Goal: Find specific page/section: Find specific page/section

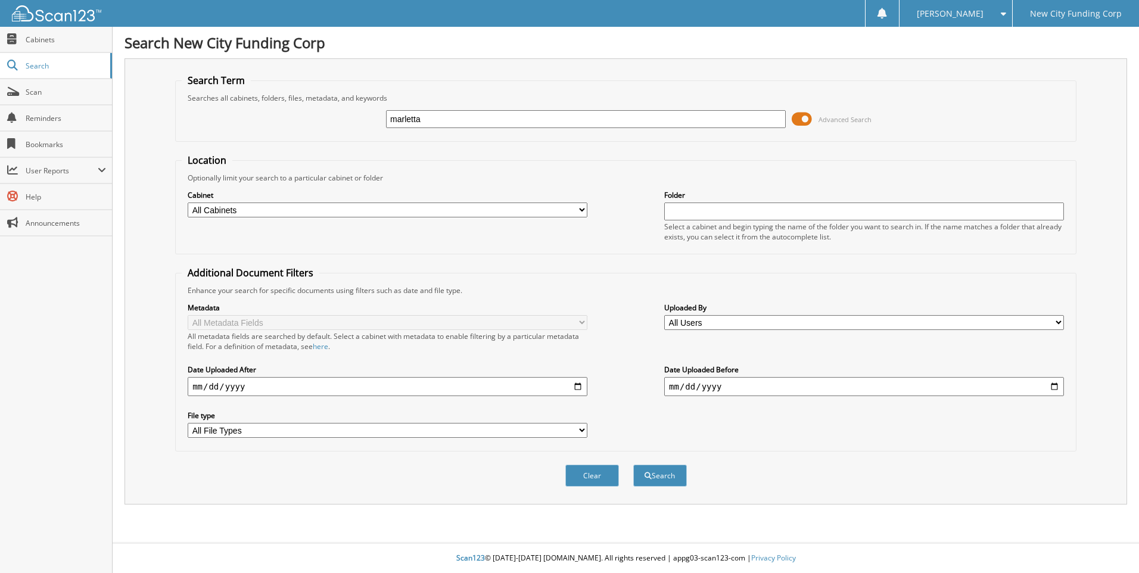
type input "marletta"
click at [633, 464] on button "Search" at bounding box center [660, 475] width 54 height 22
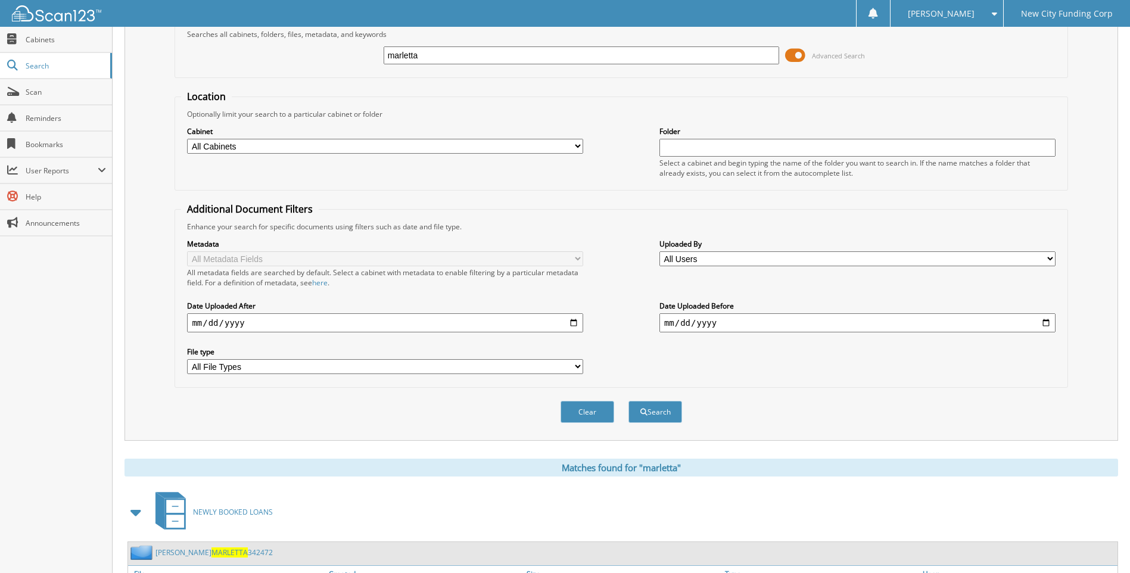
scroll to position [159, 0]
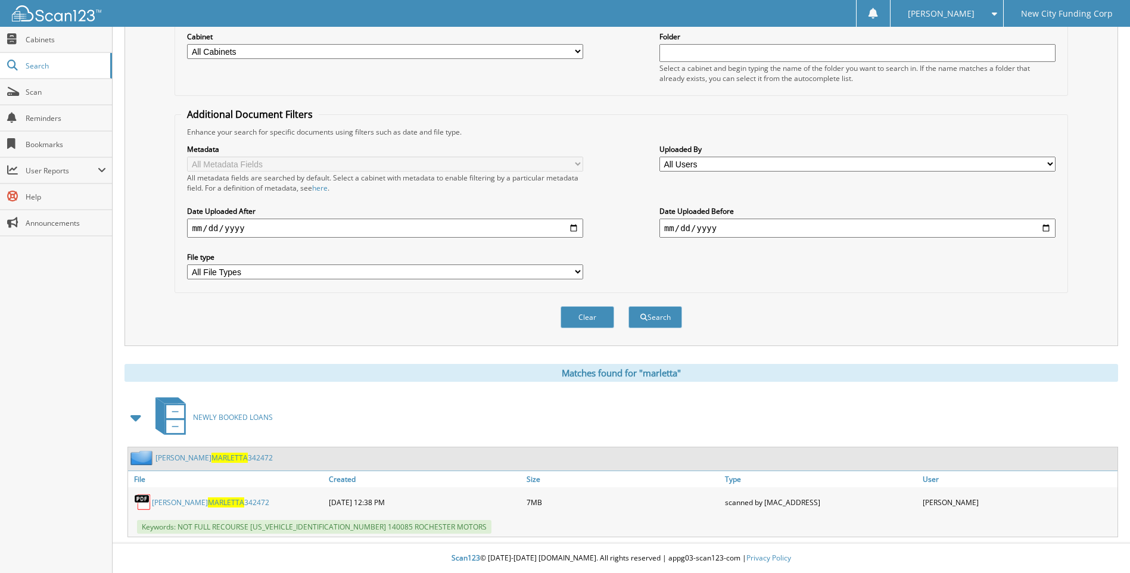
click at [227, 501] on link "DARRYL MARLETTA 342472" at bounding box center [210, 502] width 117 height 10
